Goal: Find specific page/section: Find specific page/section

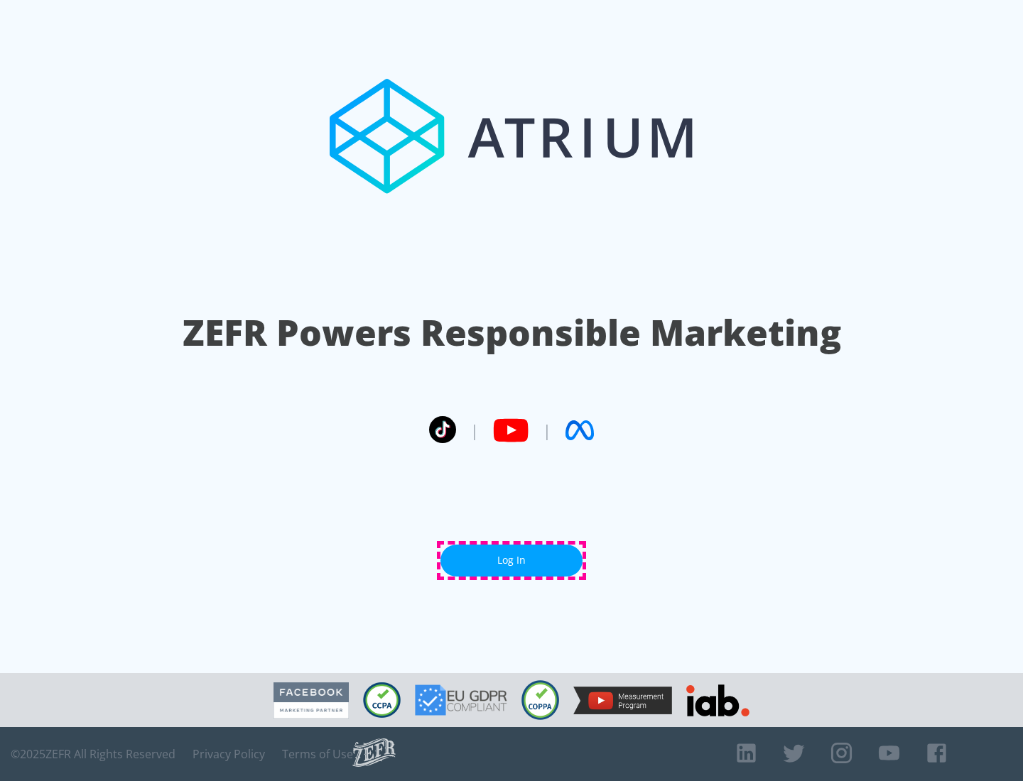
click at [512, 561] on link "Log In" at bounding box center [511, 561] width 142 height 32
